Goal: Check status: Check status

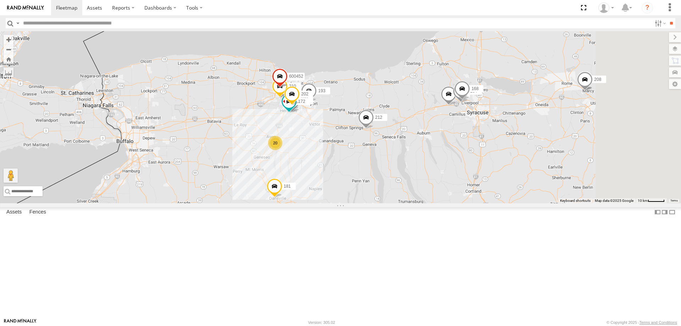
drag, startPoint x: 437, startPoint y: 82, endPoint x: 290, endPoint y: 238, distance: 214.0
click at [290, 203] on div "600457 211 192 600451 212 600450 171 177 199 198 181 212 182 191 600459 184 210…" at bounding box center [340, 117] width 681 height 172
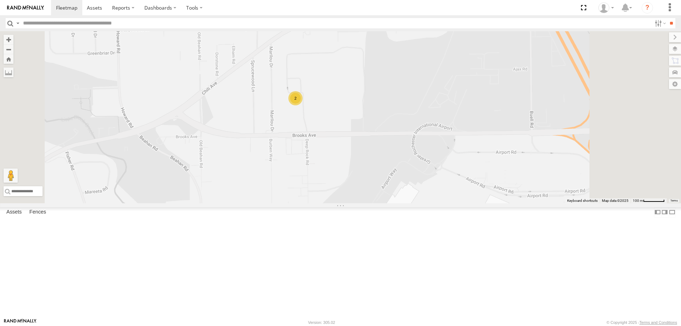
drag, startPoint x: 394, startPoint y: 100, endPoint x: 356, endPoint y: 185, distance: 93.1
click at [356, 185] on div "600457 211 192 600451 212 171 177 181 212 182 191 600459 193 200 183 600458 600…" at bounding box center [340, 117] width 681 height 172
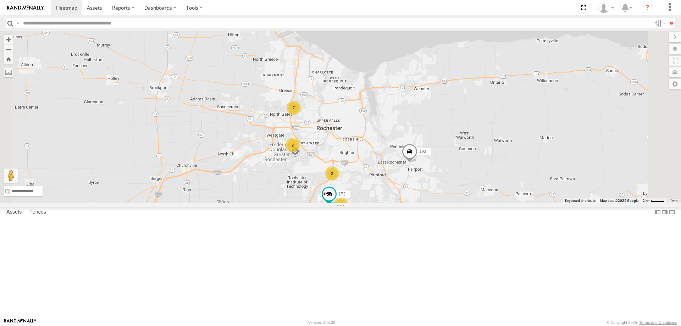
drag, startPoint x: 414, startPoint y: 275, endPoint x: 383, endPoint y: 199, distance: 82.4
click at [383, 199] on div "600457 211 192 600451 212 171 177 181 212 182 191 600459 193 200 183 600458 600…" at bounding box center [340, 117] width 681 height 172
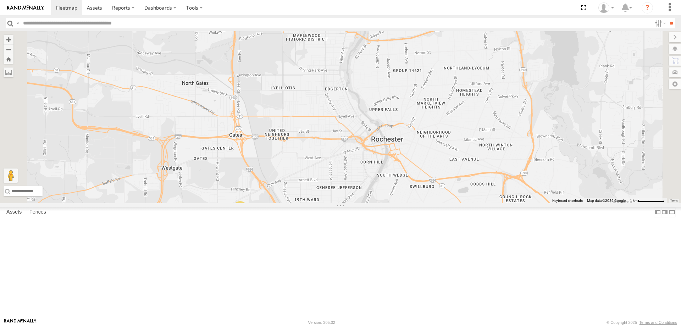
drag, startPoint x: 357, startPoint y: 97, endPoint x: 364, endPoint y: 248, distance: 150.9
click at [364, 203] on div "600457 211 192 600451 212 171 177 181 212 182 191 600459 193 200 183 600458 600…" at bounding box center [340, 117] width 681 height 172
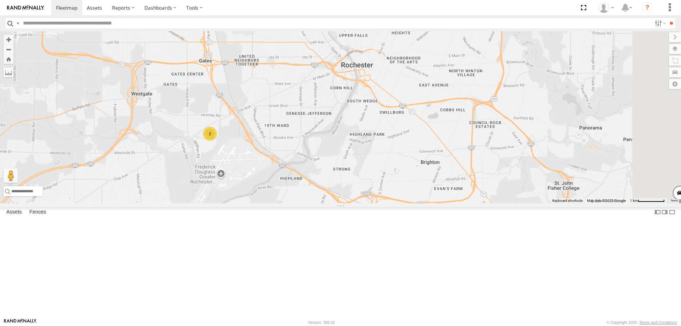
drag, startPoint x: 417, startPoint y: 275, endPoint x: 386, endPoint y: 195, distance: 85.8
click at [386, 196] on div "600457 211 192 600451 212 171 177 181 212 182 191 600459 193 200 183 600458 600…" at bounding box center [340, 117] width 681 height 172
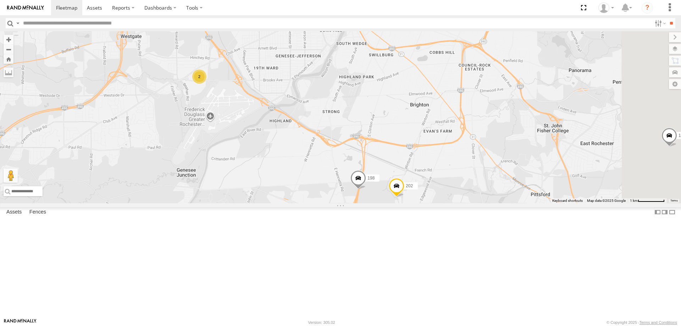
drag, startPoint x: 395, startPoint y: 267, endPoint x: 311, endPoint y: 256, distance: 84.8
click at [311, 203] on div "600457 211 192 600451 212 171 177 181 212 182 191 600459 193 200 183 600458 600…" at bounding box center [340, 117] width 681 height 172
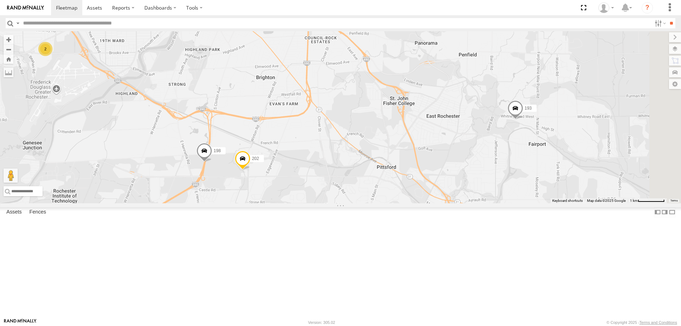
drag, startPoint x: 426, startPoint y: 260, endPoint x: 482, endPoint y: 182, distance: 95.8
click at [474, 184] on div "600457 211 192 600451 212 171 177 181 212 182 191 600459 193 200 183 600458 600…" at bounding box center [340, 117] width 681 height 172
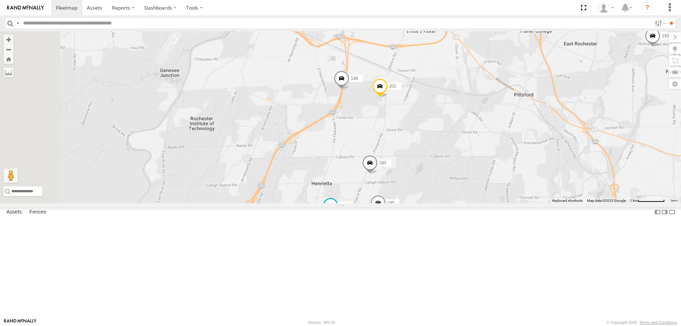
drag, startPoint x: 240, startPoint y: 276, endPoint x: 351, endPoint y: 212, distance: 128.7
click at [351, 203] on div "600457 211 192 600451 212 171 177 181 212 182 191 600459 193 200 183 600458 600…" at bounding box center [340, 117] width 681 height 172
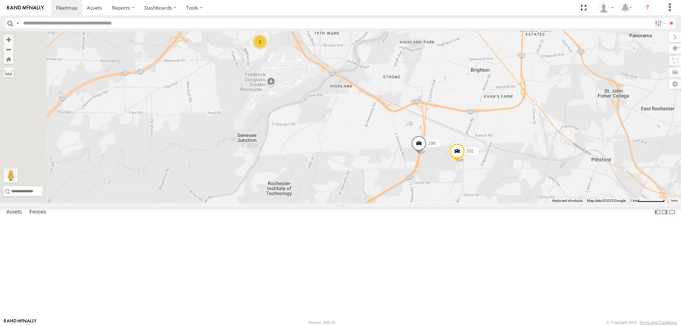
drag, startPoint x: 264, startPoint y: 100, endPoint x: 348, endPoint y: 151, distance: 97.7
click at [348, 151] on div "600457 211 192 600451 212 171 177 181 212 182 191 600459 193 200 183 600458 600…" at bounding box center [340, 117] width 681 height 172
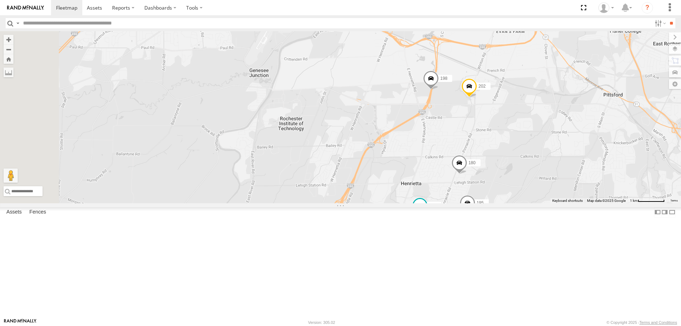
drag, startPoint x: 380, startPoint y: 266, endPoint x: 375, endPoint y: 189, distance: 77.5
click at [376, 198] on div "600457 211 192 600451 212 171 177 181 212 182 191 600459 193 200 183 600458 600…" at bounding box center [340, 117] width 681 height 172
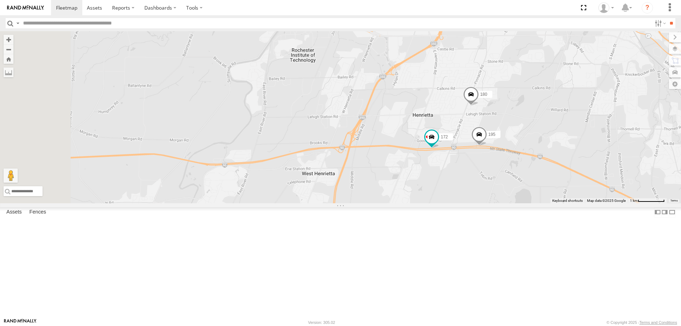
drag, startPoint x: 361, startPoint y: 233, endPoint x: 432, endPoint y: 197, distance: 79.6
click at [410, 203] on div "600457 211 192 600451 212 171 177 181 212 182 191 600459 193 200 183 600458 600…" at bounding box center [340, 117] width 681 height 172
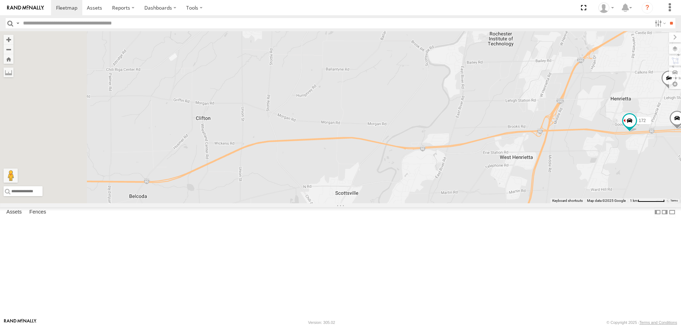
drag, startPoint x: 488, startPoint y: 233, endPoint x: 385, endPoint y: 242, distance: 103.2
click at [416, 203] on div "600457 211 192 600451 212 171 177 181 212 182 191 600459 193 200 183 600458 600…" at bounding box center [340, 117] width 681 height 172
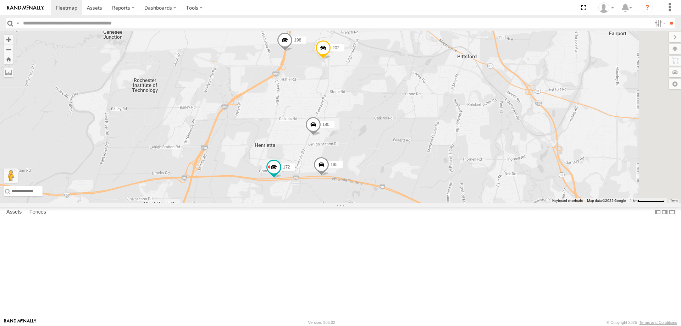
drag, startPoint x: 430, startPoint y: 235, endPoint x: 304, endPoint y: 272, distance: 130.8
click at [304, 203] on div "600457 211 192 600451 212 171 177 181 212 182 191 600459 193 200 183 600458 600…" at bounding box center [340, 117] width 681 height 172
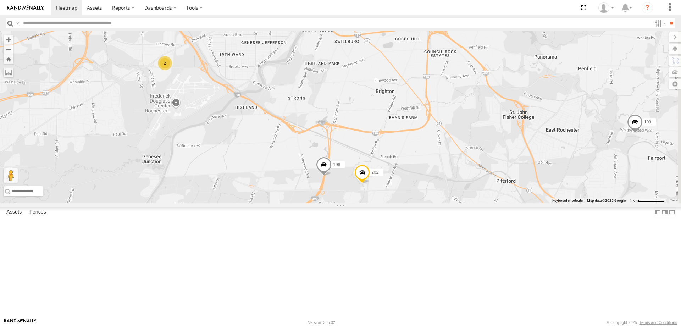
drag, startPoint x: 308, startPoint y: 101, endPoint x: 361, endPoint y: 226, distance: 135.7
click at [361, 203] on div "600457 211 192 600451 212 171 177 181 212 182 191 600459 193 200 183 600458 600…" at bounding box center [340, 117] width 681 height 172
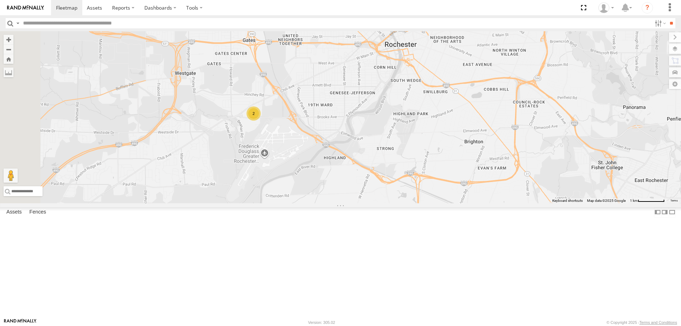
drag, startPoint x: 244, startPoint y: 147, endPoint x: 343, endPoint y: 194, distance: 109.3
click at [343, 194] on div "600457 211 192 600451 212 171 177 181 212 182 191 600459 193 200 183 600458 600…" at bounding box center [340, 117] width 681 height 172
